Goal: Task Accomplishment & Management: Use online tool/utility

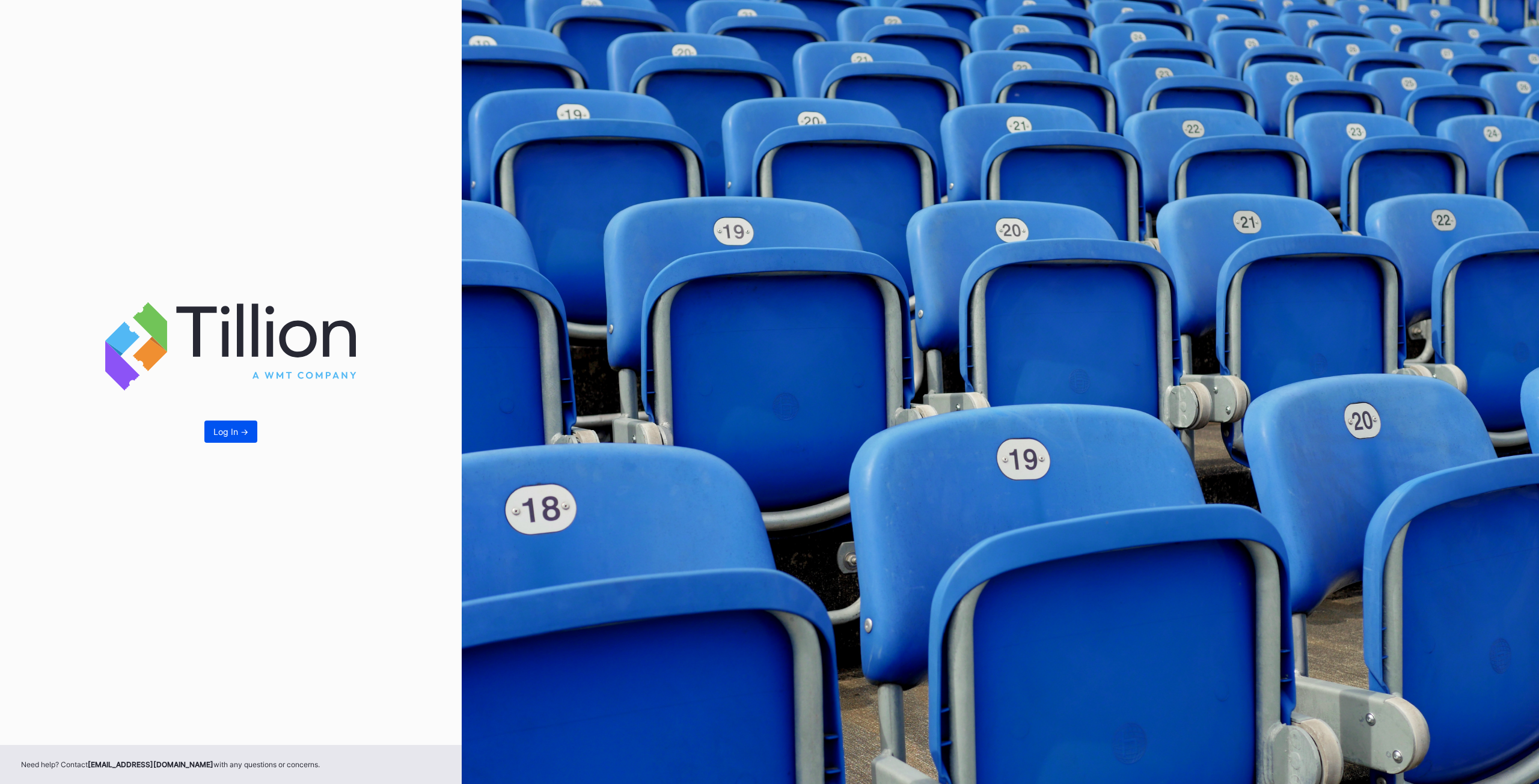
click at [252, 432] on button "Log In ->" at bounding box center [230, 431] width 53 height 22
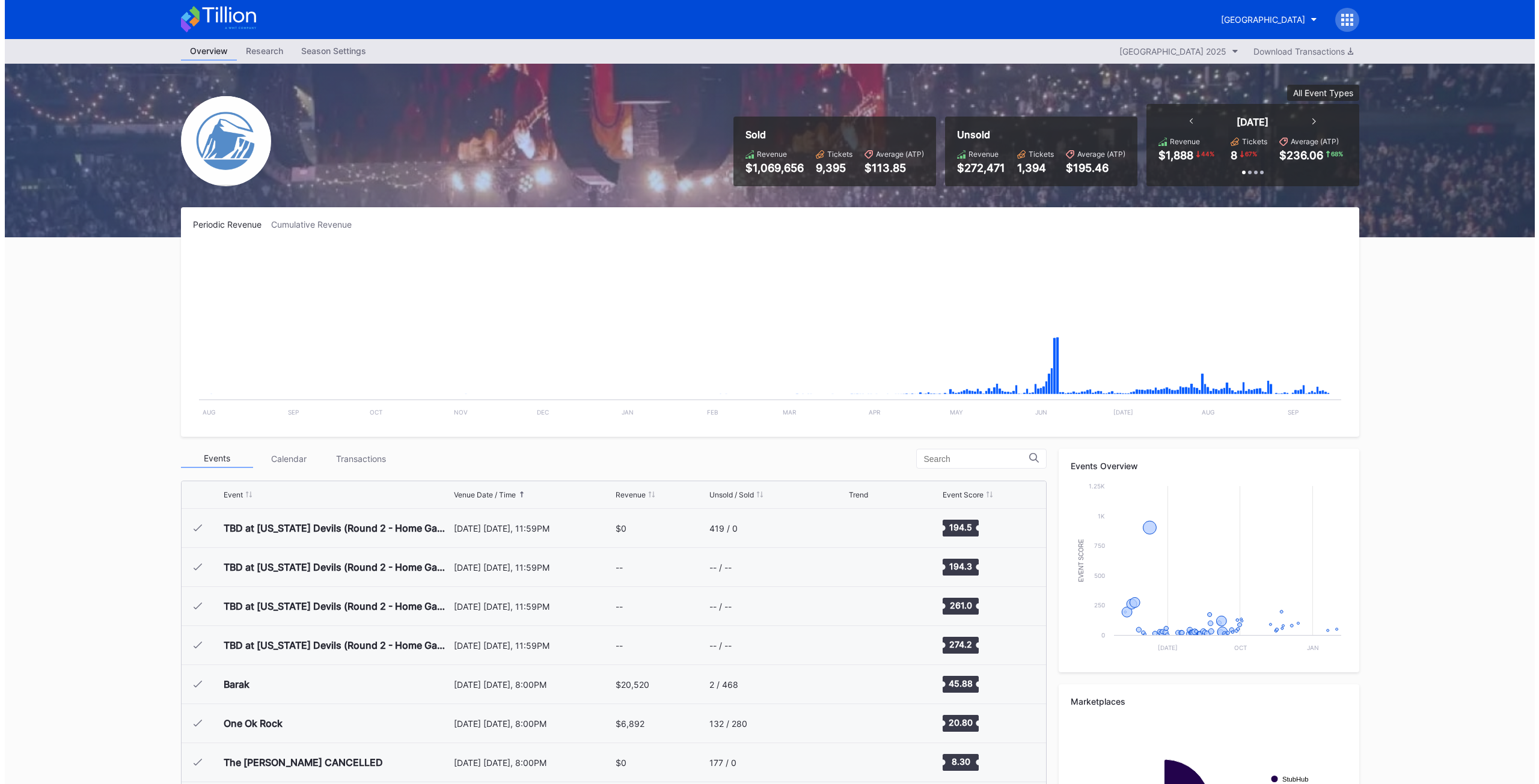
scroll to position [1640, 0]
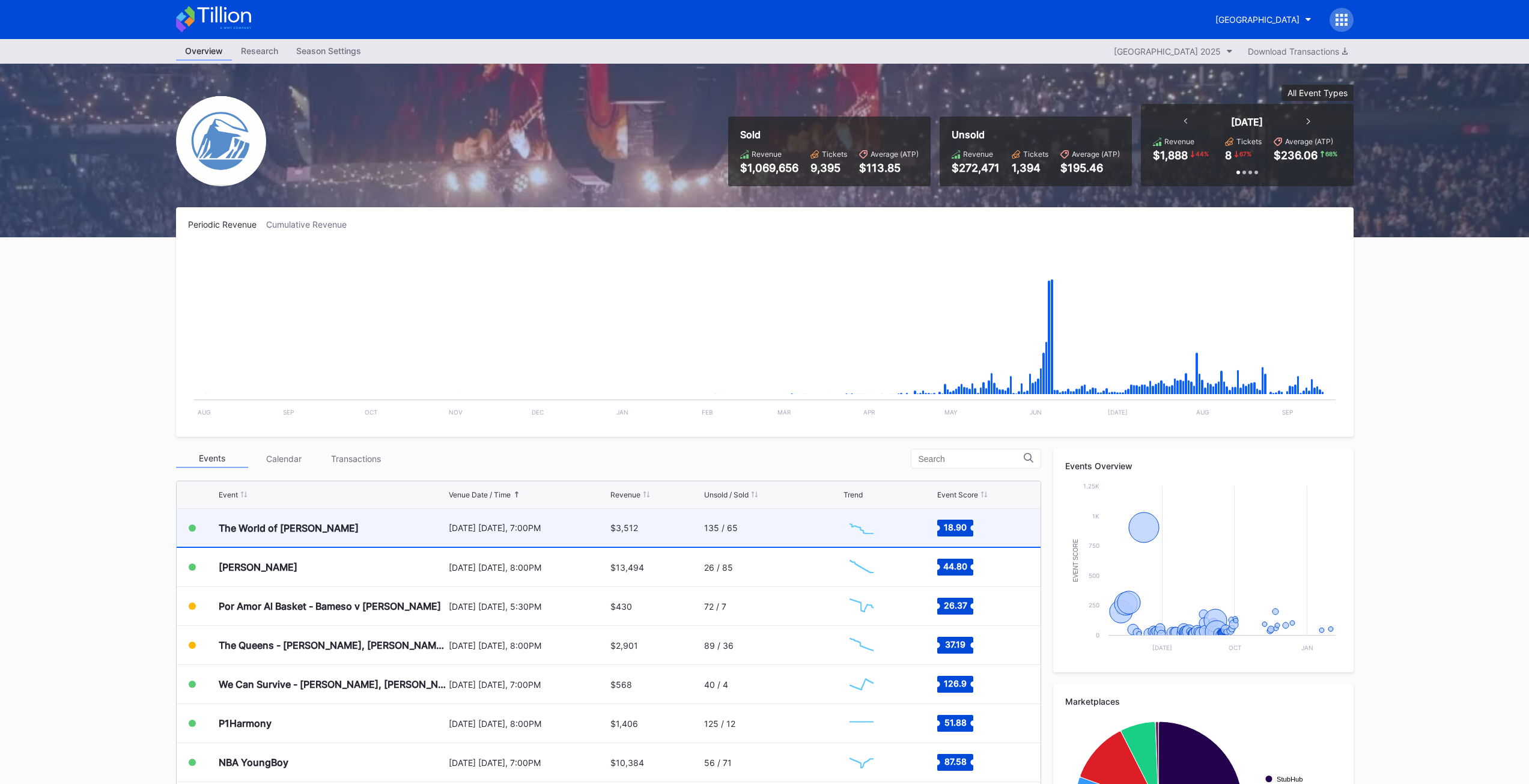
click at [297, 521] on div "The World of [PERSON_NAME]" at bounding box center [332, 528] width 227 height 38
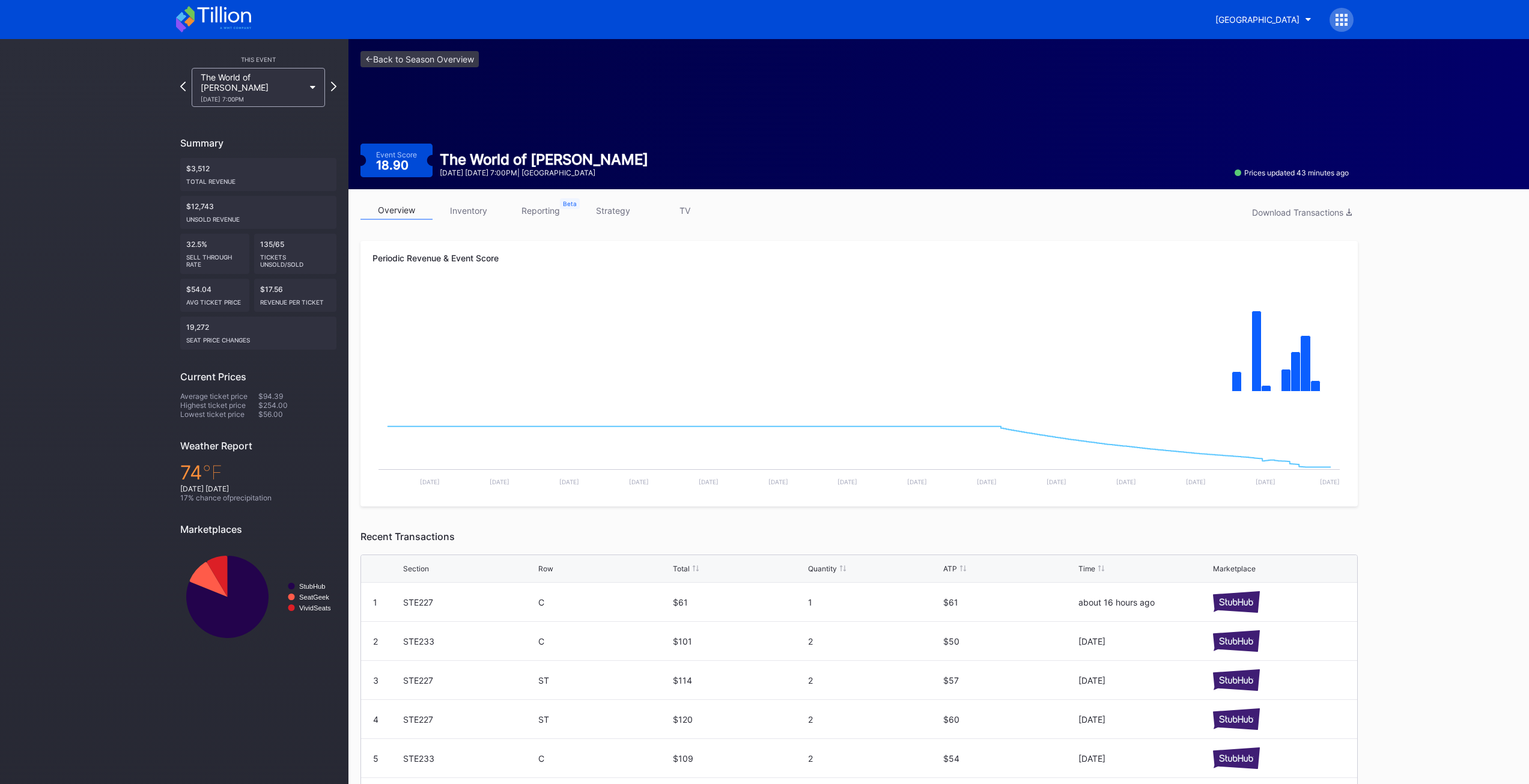
click at [481, 212] on link "inventory" at bounding box center [468, 210] width 72 height 19
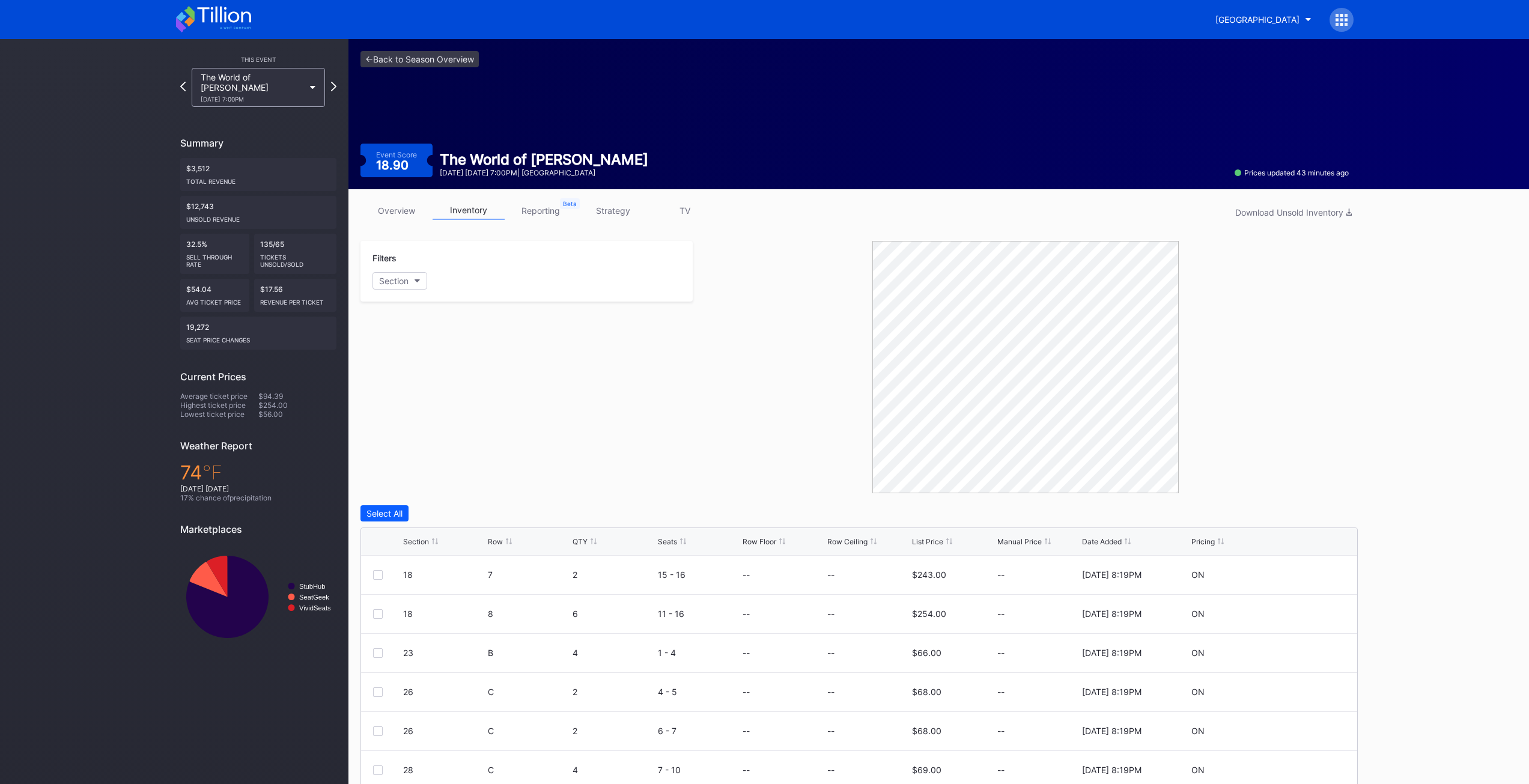
click at [66, 259] on div "This Event The World of [PERSON_NAME] [DATE] 7:00PM Summary $3,512 Total Revenu…" at bounding box center [174, 455] width 348 height 832
click at [554, 211] on link "reporting" at bounding box center [540, 210] width 72 height 19
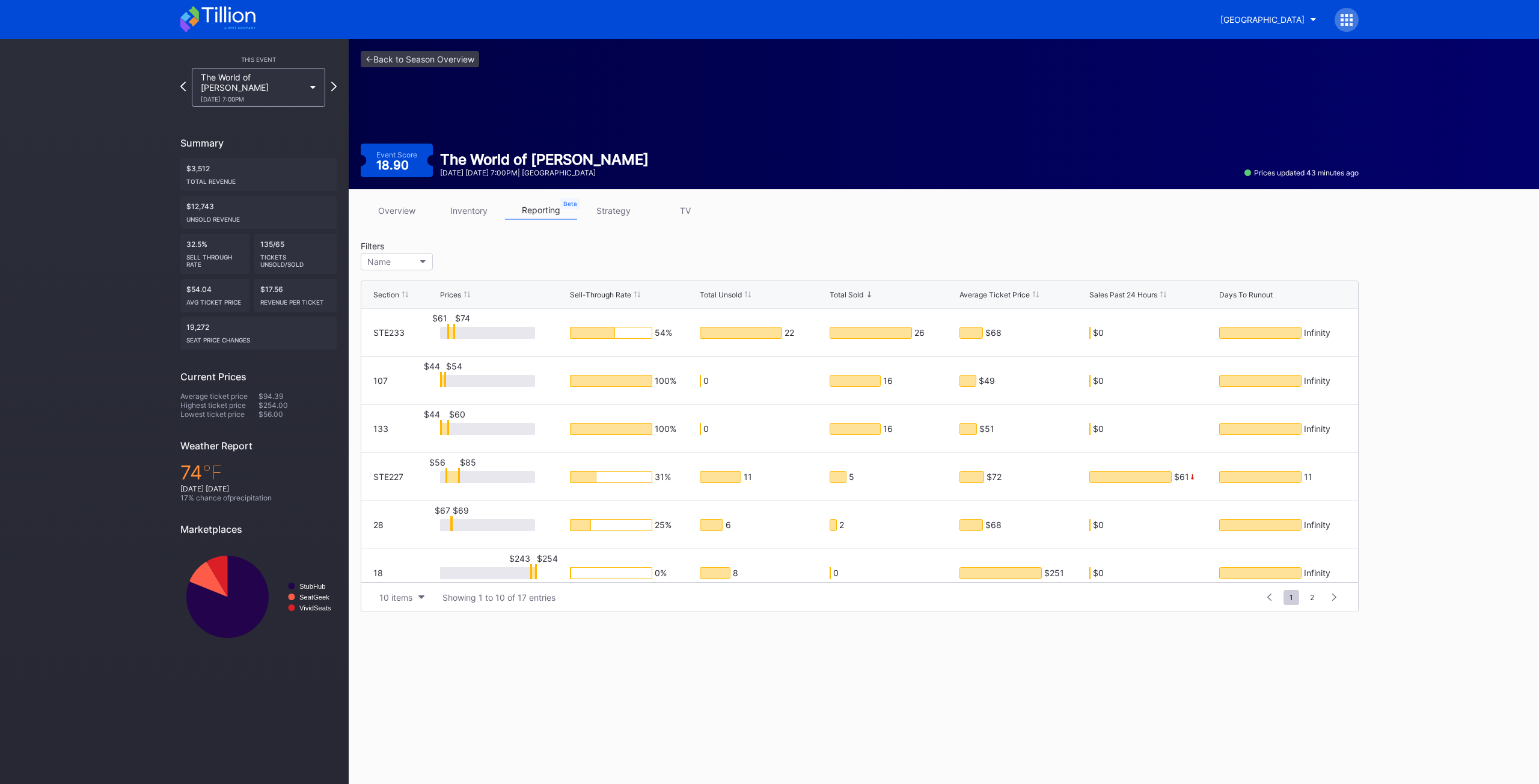
click at [697, 689] on div "<- Back to Season Overview Event Score 18.90 The World of [PERSON_NAME] [DATE] …" at bounding box center [944, 411] width 1190 height 745
click at [985, 294] on div "Average Ticket Price" at bounding box center [994, 294] width 70 height 9
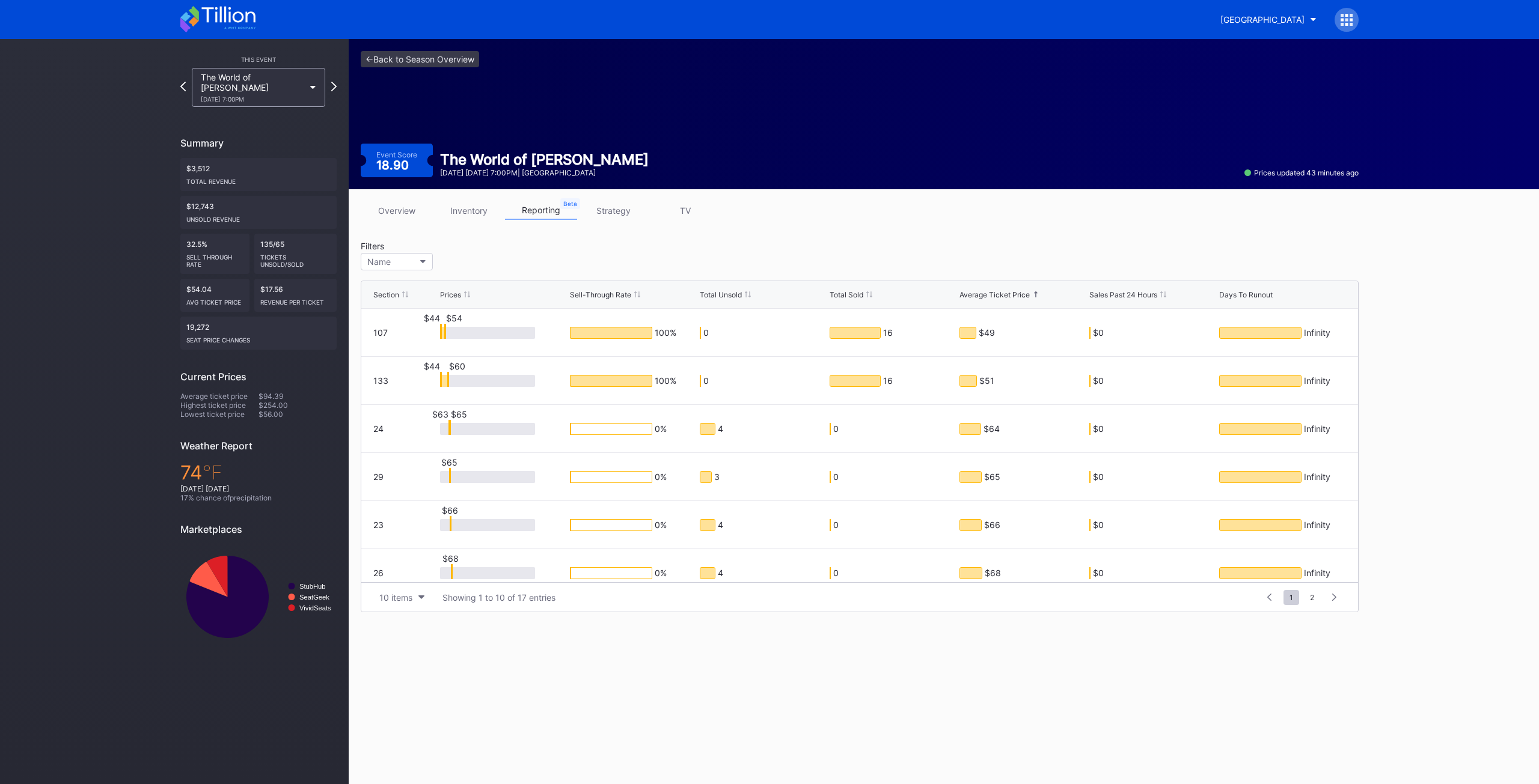
click at [786, 754] on div "<- Back to Season Overview Event Score 18.90 The World of [PERSON_NAME] [DATE] …" at bounding box center [944, 411] width 1190 height 745
click at [602, 722] on div "<- Back to Season Overview Event Score 18.90 The World of [PERSON_NAME] [DATE] …" at bounding box center [944, 411] width 1190 height 745
click at [730, 295] on div "Total Unsold" at bounding box center [720, 294] width 42 height 9
click at [728, 295] on div "Total Unsold" at bounding box center [720, 294] width 42 height 9
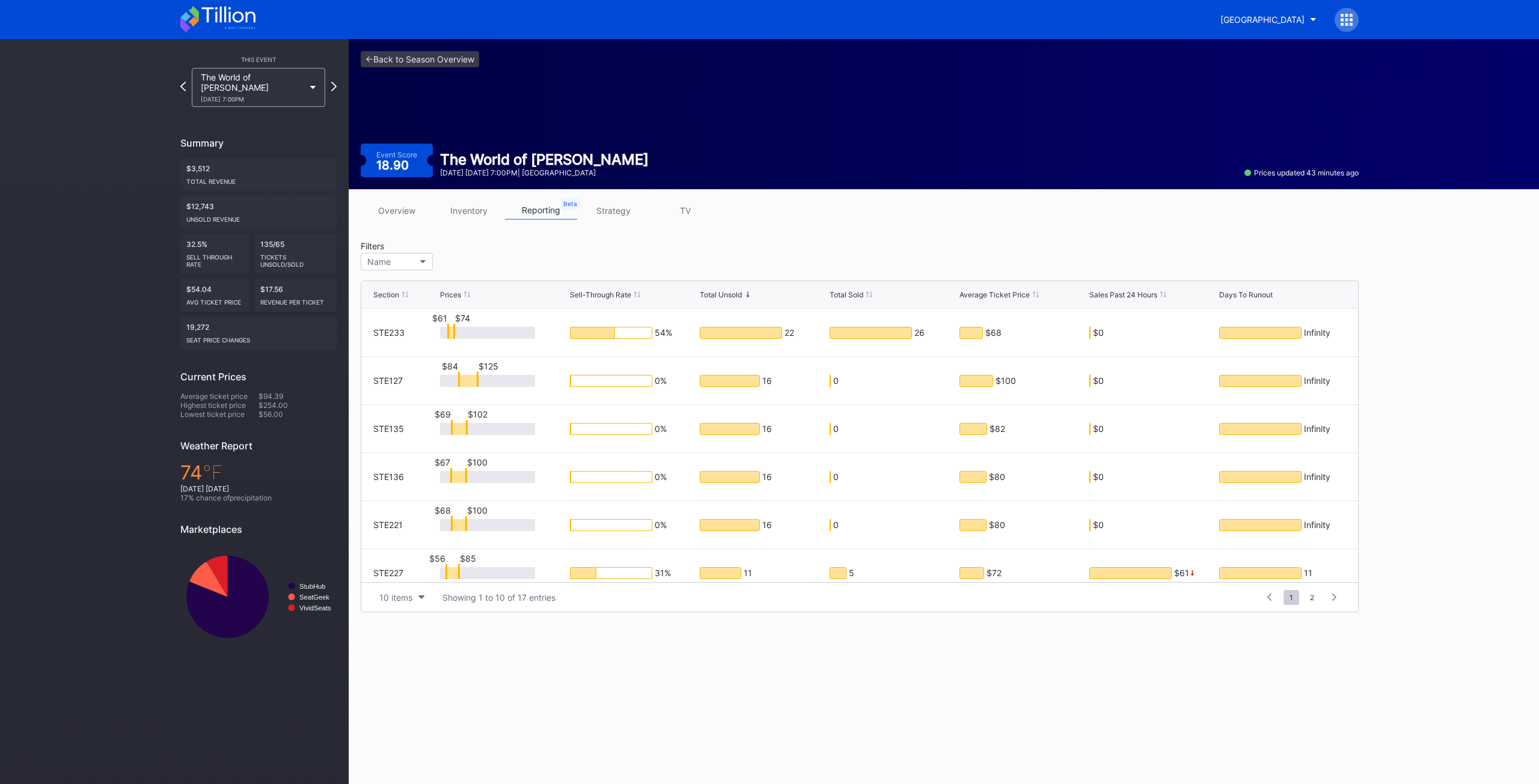
click at [735, 709] on div "<- Back to Season Overview Event Score 18.90 The World of [PERSON_NAME] [DATE] …" at bounding box center [944, 411] width 1190 height 745
